Goal: Information Seeking & Learning: Learn about a topic

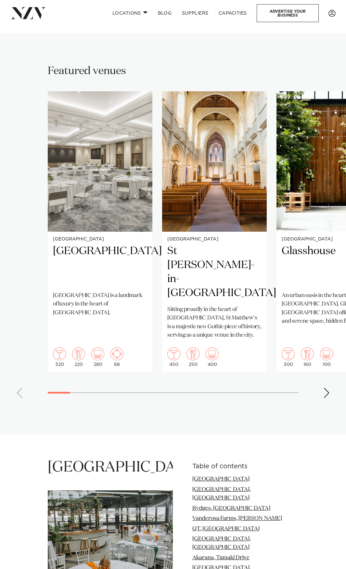
scroll to position [325, 0]
click at [59, 391] on div at bounding box center [59, 392] width 22 height 2
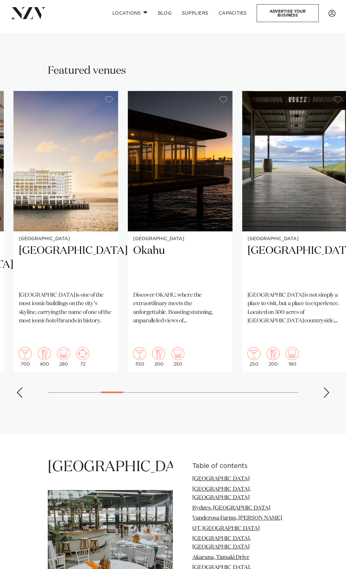
click at [114, 372] on swiper-container "[GEOGRAPHIC_DATA] [GEOGRAPHIC_DATA] [GEOGRAPHIC_DATA] is a landmark of luxury i…" at bounding box center [173, 247] width 346 height 312
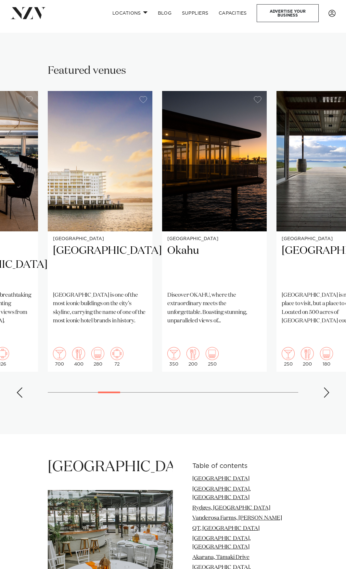
click at [326, 387] on div "Next slide" at bounding box center [326, 392] width 6 height 10
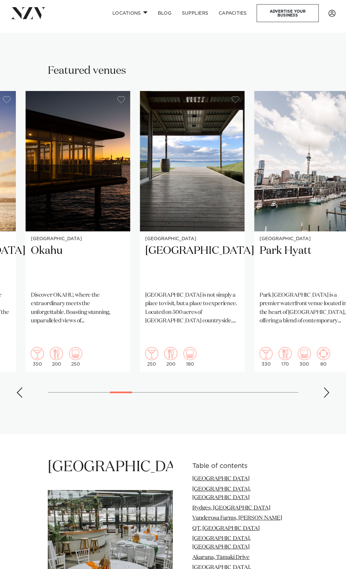
click at [127, 391] on div at bounding box center [121, 392] width 22 height 2
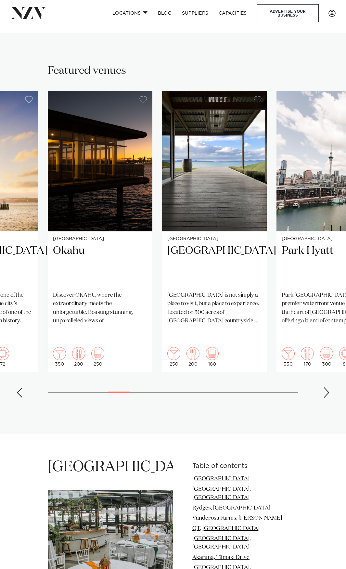
click at [325, 387] on div "Next slide" at bounding box center [326, 392] width 6 height 10
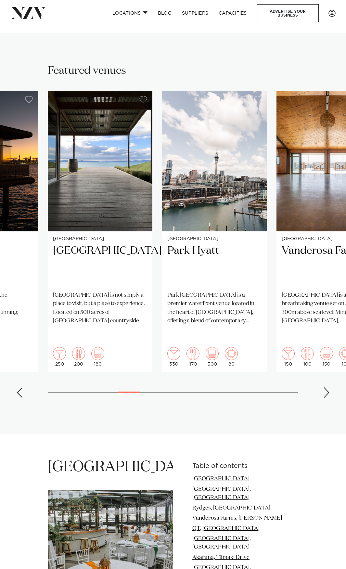
click at [325, 387] on div "Next slide" at bounding box center [326, 392] width 6 height 10
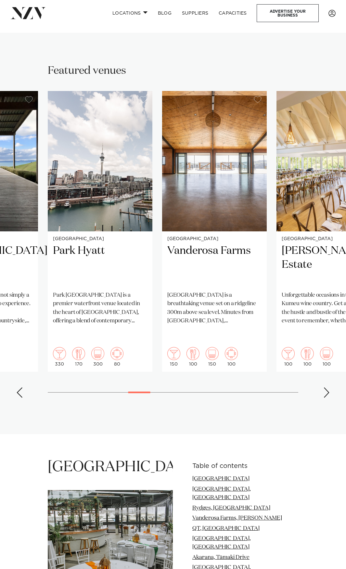
click at [325, 387] on div "Next slide" at bounding box center [326, 392] width 6 height 10
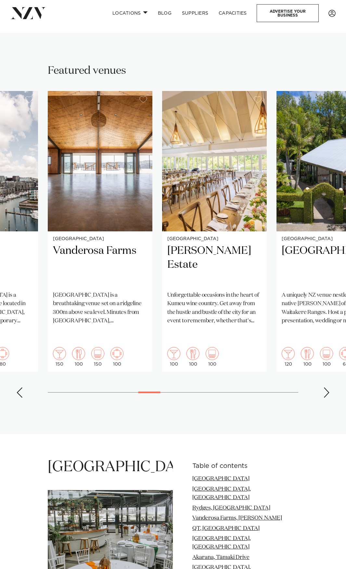
click at [325, 387] on div "Next slide" at bounding box center [326, 392] width 6 height 10
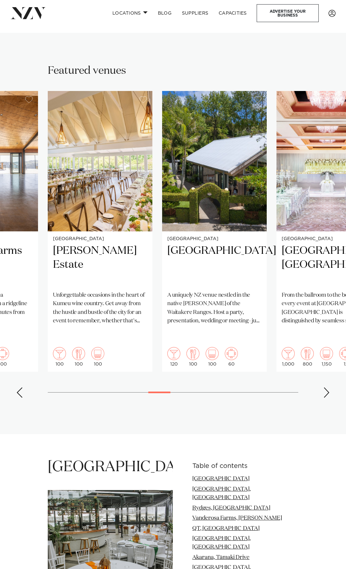
click at [325, 387] on div "Next slide" at bounding box center [326, 392] width 6 height 10
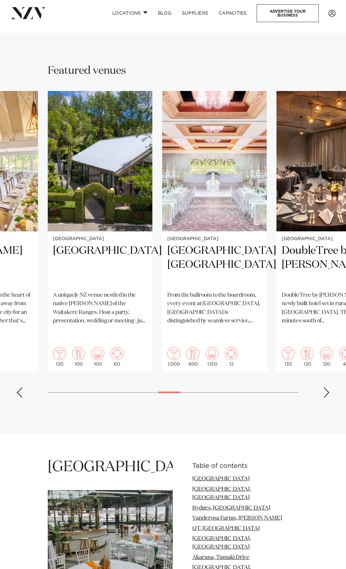
click at [325, 387] on div "Next slide" at bounding box center [326, 392] width 6 height 10
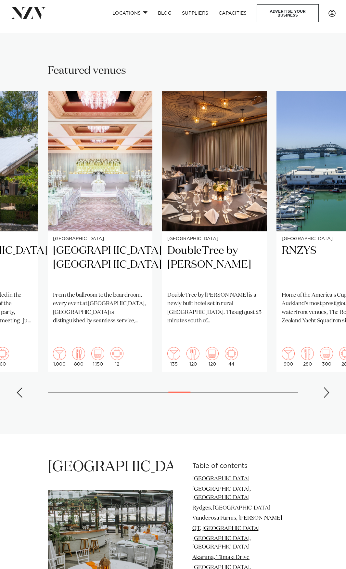
click at [325, 387] on div "Next slide" at bounding box center [326, 392] width 6 height 10
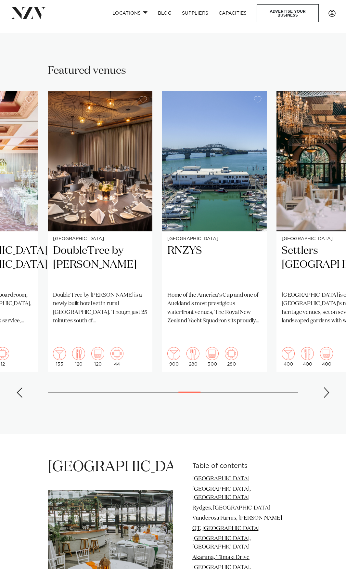
click at [325, 387] on div "Next slide" at bounding box center [326, 392] width 6 height 10
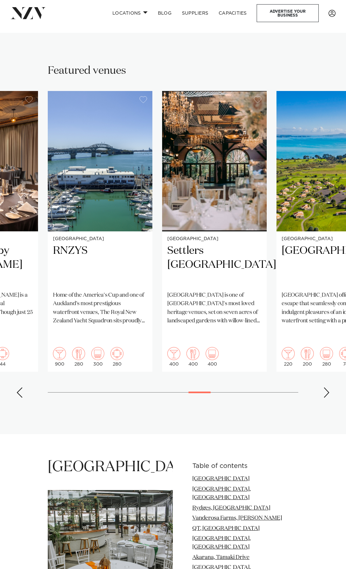
click at [325, 387] on div "Next slide" at bounding box center [326, 392] width 6 height 10
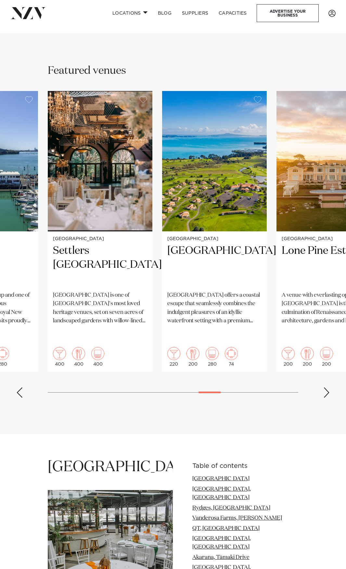
click at [325, 387] on div "Next slide" at bounding box center [326, 392] width 6 height 10
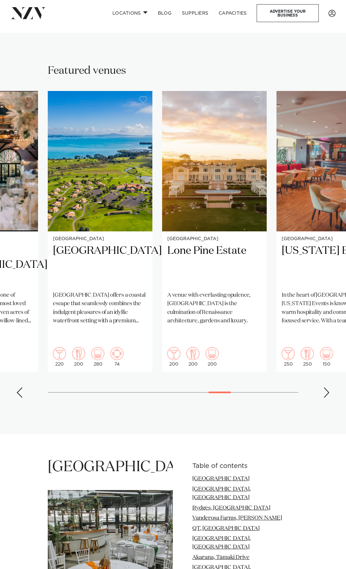
click at [325, 387] on div "Next slide" at bounding box center [326, 392] width 6 height 10
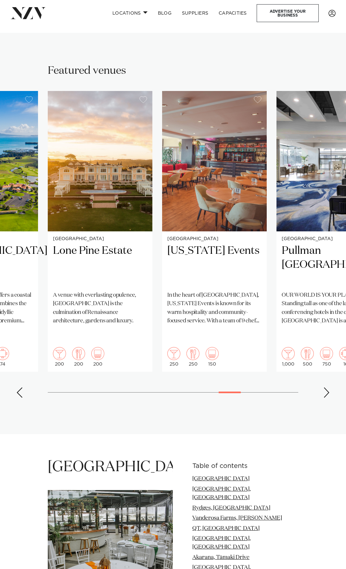
click at [325, 387] on div "Next slide" at bounding box center [326, 392] width 6 height 10
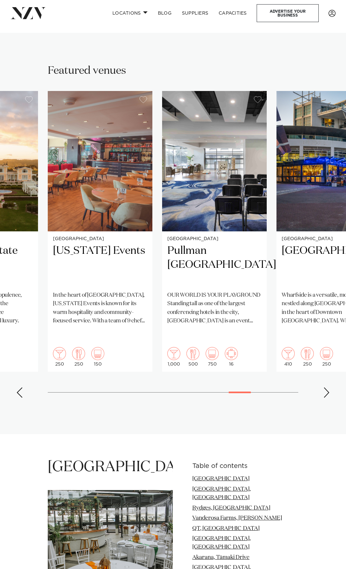
click at [325, 387] on div "Next slide" at bounding box center [326, 392] width 6 height 10
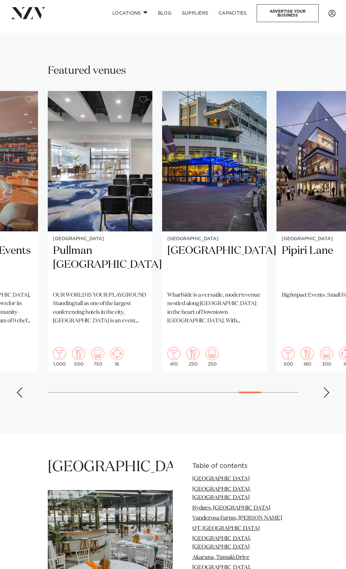
click at [325, 387] on div "Next slide" at bounding box center [326, 392] width 6 height 10
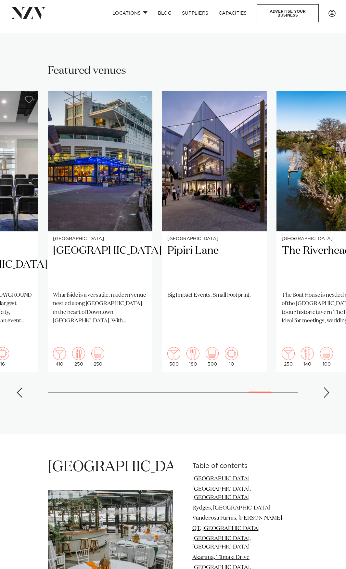
click at [325, 387] on div "Next slide" at bounding box center [326, 392] width 6 height 10
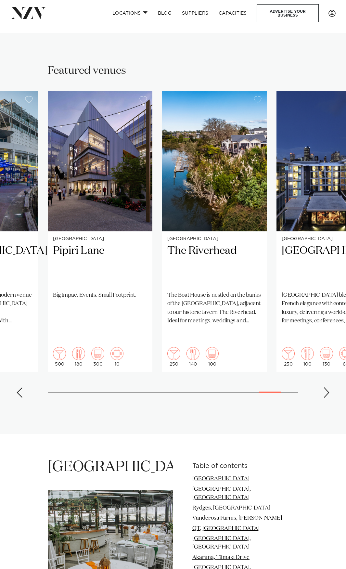
click at [325, 387] on div "Next slide" at bounding box center [326, 392] width 6 height 10
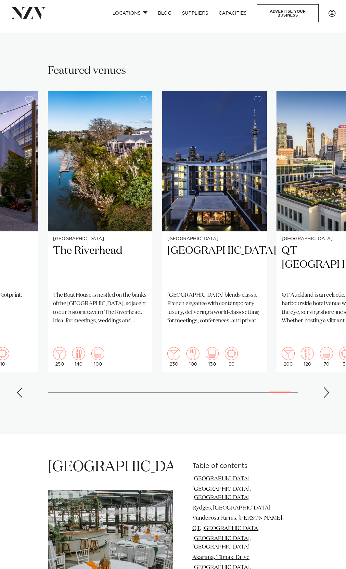
click at [325, 387] on div "Next slide" at bounding box center [326, 392] width 6 height 10
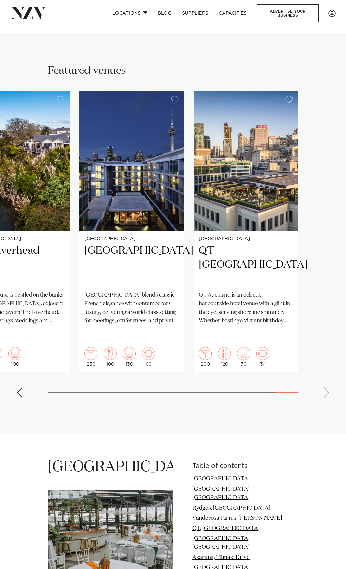
click at [325, 369] on swiper-container "[GEOGRAPHIC_DATA] [GEOGRAPHIC_DATA] [GEOGRAPHIC_DATA] is a landmark of luxury i…" at bounding box center [173, 247] width 346 height 312
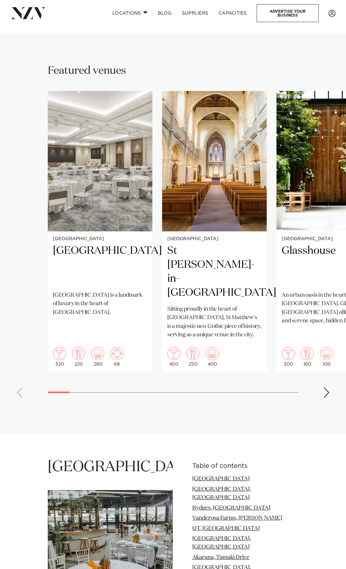
click at [35, 373] on swiper-container "[GEOGRAPHIC_DATA] [GEOGRAPHIC_DATA] [GEOGRAPHIC_DATA] is a landmark of luxury i…" at bounding box center [173, 247] width 346 height 312
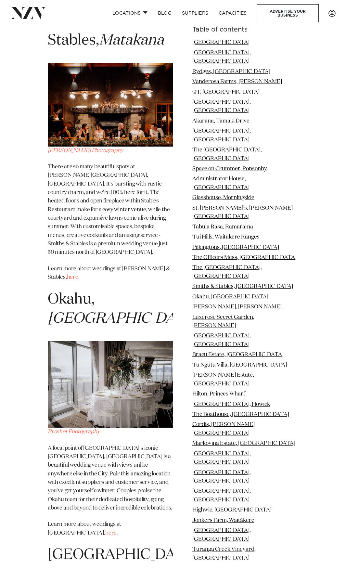
scroll to position [5737, 0]
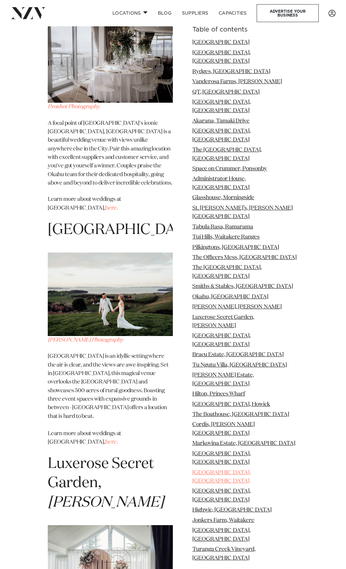
drag, startPoint x: 267, startPoint y: 371, endPoint x: 270, endPoint y: 370, distance: 3.5
